Goal: Navigation & Orientation: Find specific page/section

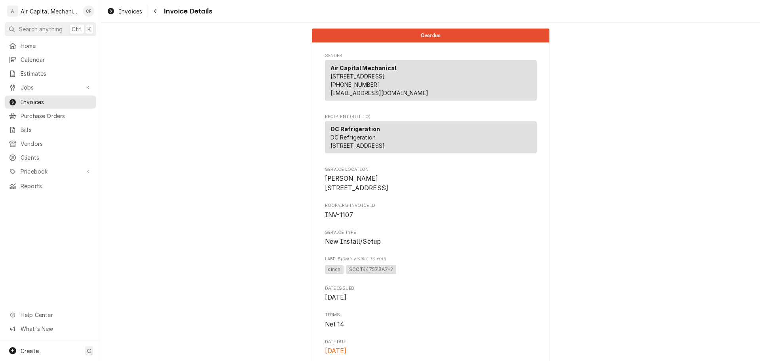
scroll to position [1431, 0]
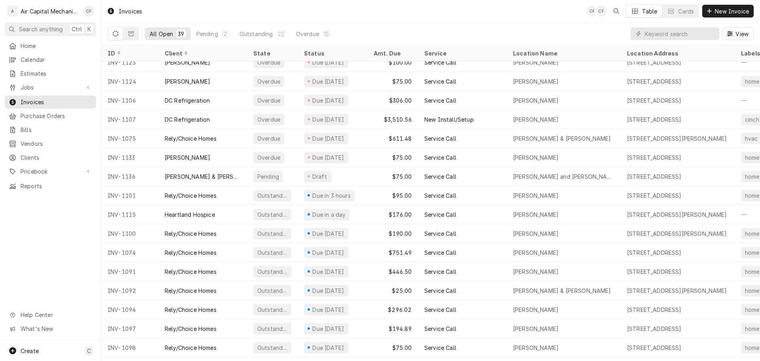
scroll to position [181, 0]
click at [75, 153] on span "Clients" at bounding box center [57, 157] width 72 height 8
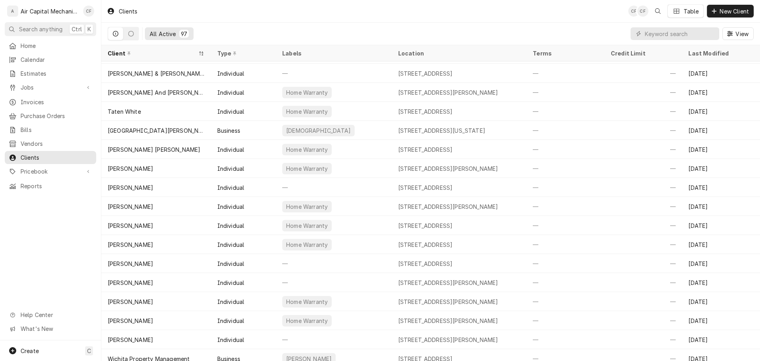
scroll to position [1543, 0]
